Goal: Task Accomplishment & Management: Complete application form

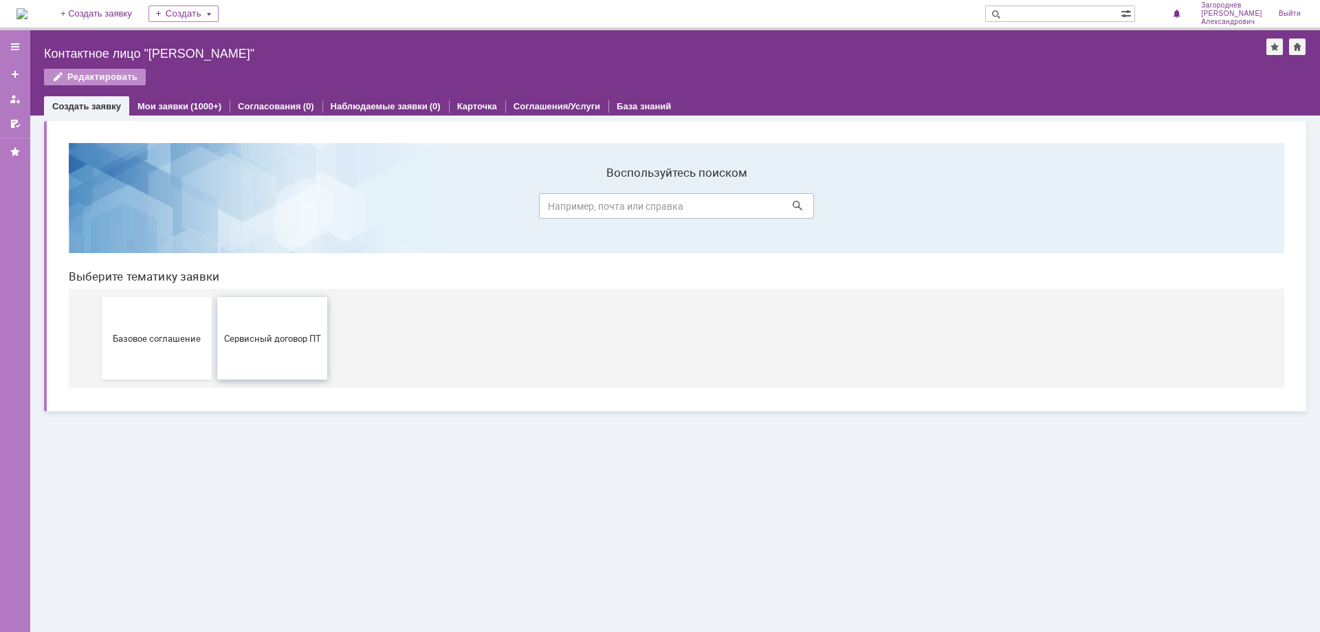
click at [286, 343] on span "Сервисный договор ПТ" at bounding box center [272, 338] width 102 height 10
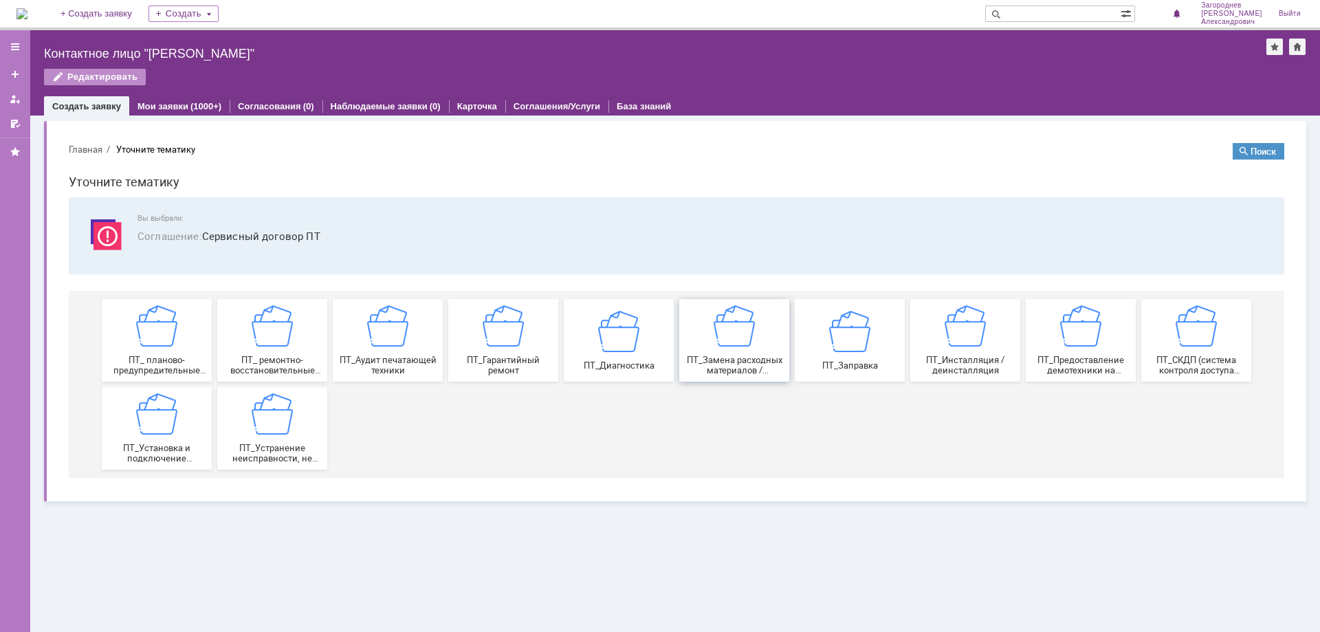
click at [749, 366] on span "ПТ_Замена расходных материалов / ресурсных деталей" at bounding box center [734, 365] width 102 height 21
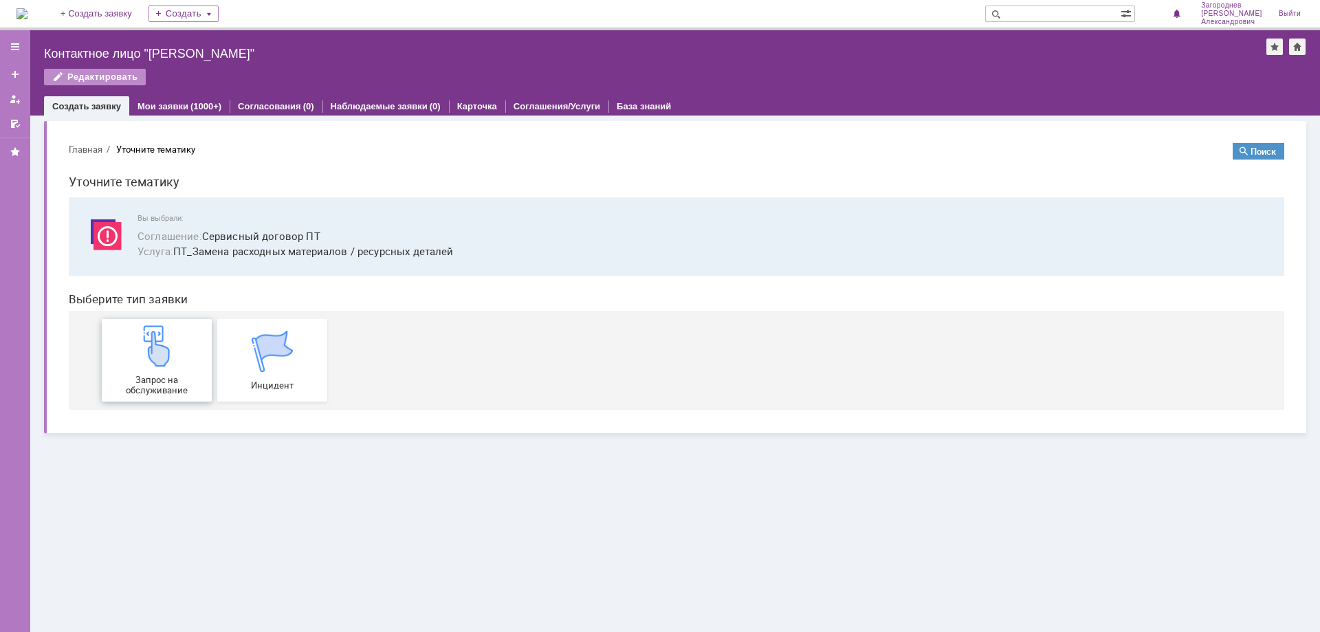
click at [156, 348] on img at bounding box center [156, 345] width 41 height 41
click at [174, 103] on link "Мои заявки" at bounding box center [162, 106] width 51 height 10
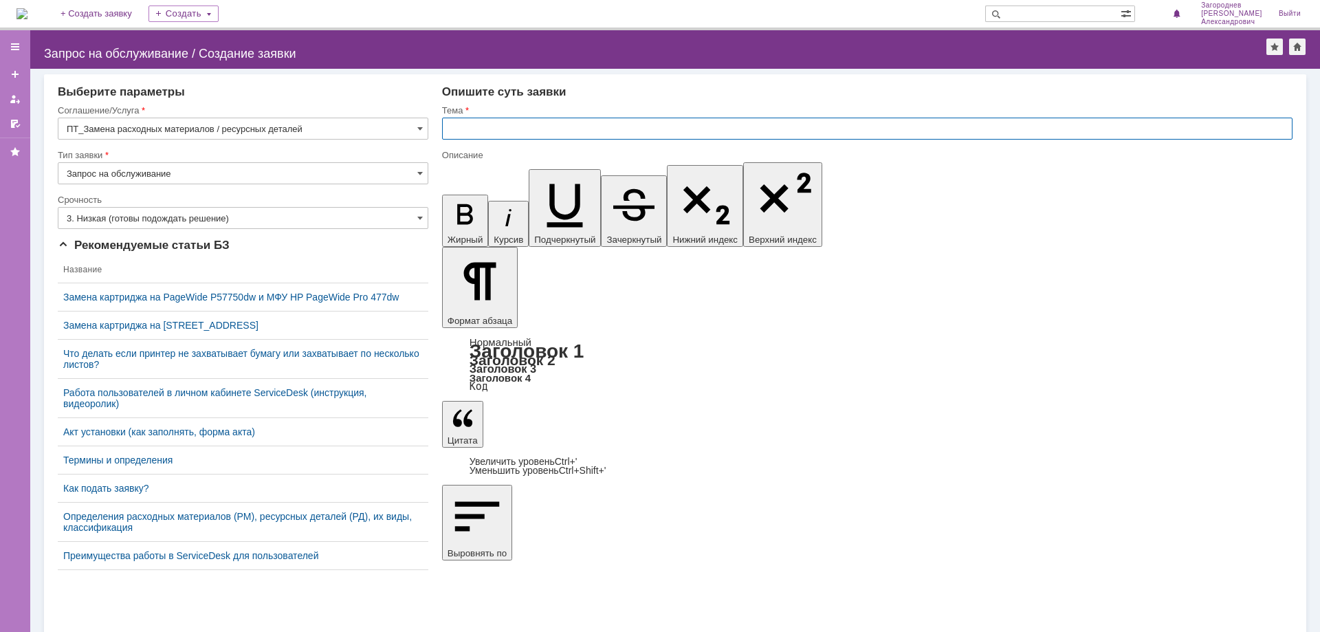
click at [502, 133] on input "text" at bounding box center [867, 129] width 850 height 22
type input "замена картриджа"
